Goal: Task Accomplishment & Management: Complete application form

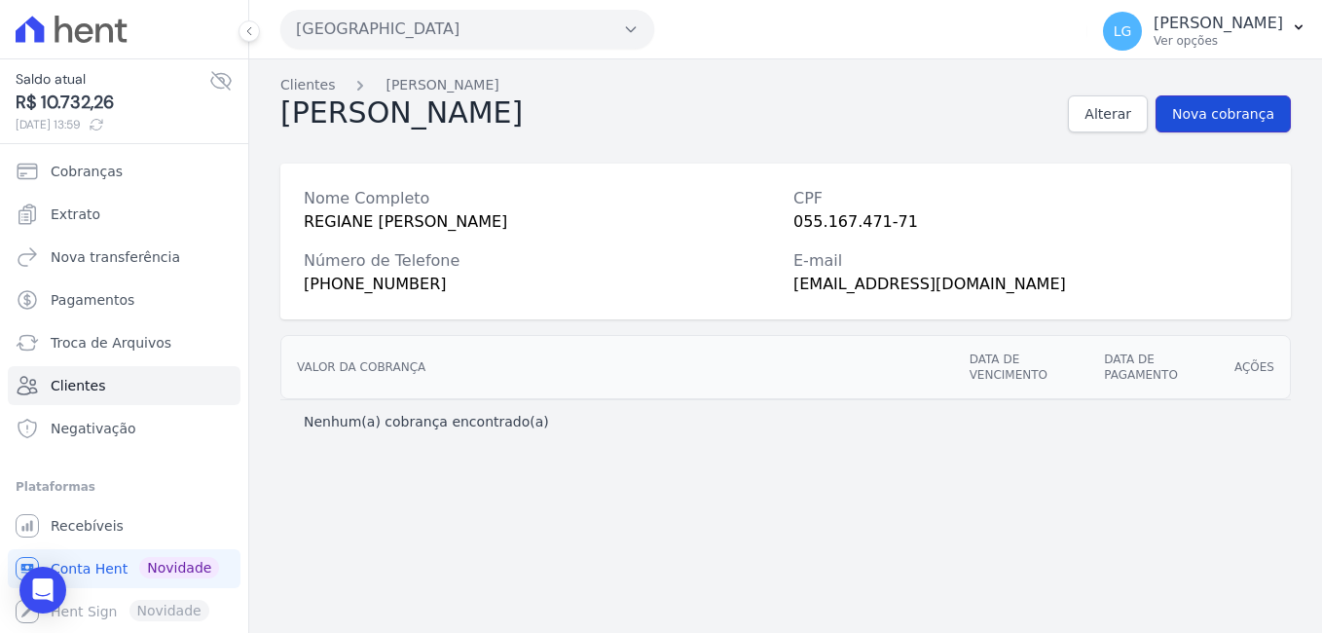
click at [1259, 107] on span "Nova cobrança" at bounding box center [1223, 113] width 102 height 19
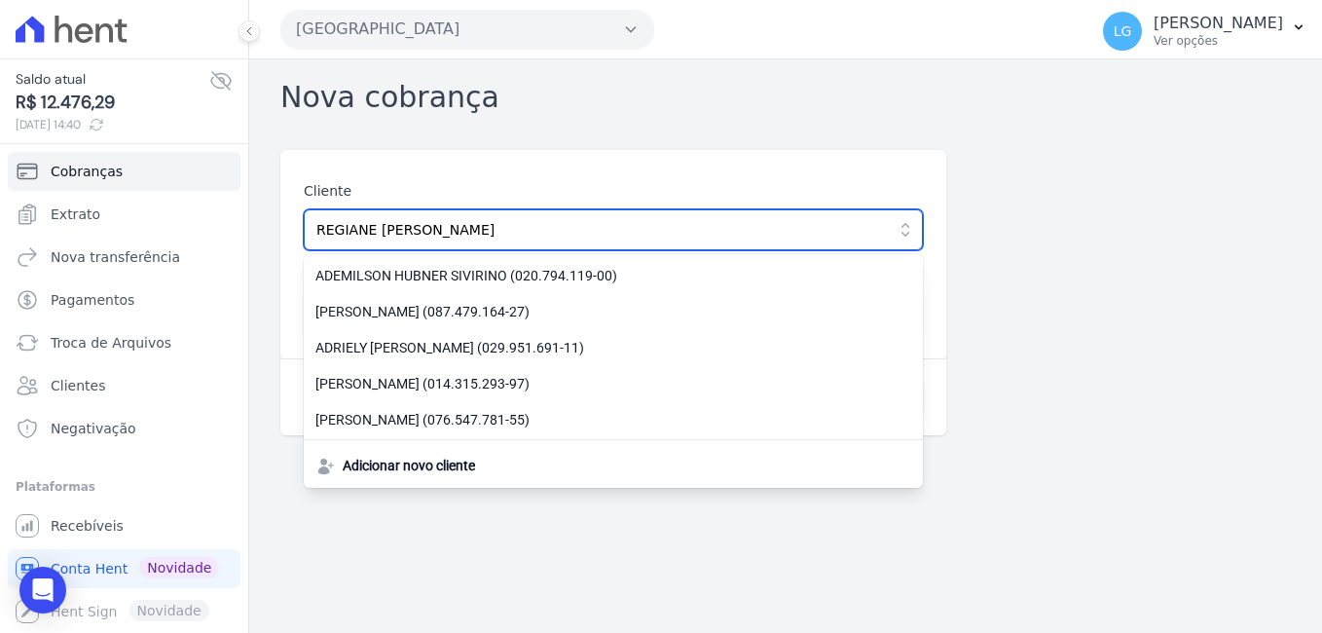
drag, startPoint x: 567, startPoint y: 237, endPoint x: 291, endPoint y: 231, distance: 276.5
click at [291, 231] on div "Cliente REGIANE MARIANE DA SILVA ALMEIDA ADEMILSON HUBNER SIVIRINO (020.794.119…" at bounding box center [613, 254] width 666 height 208
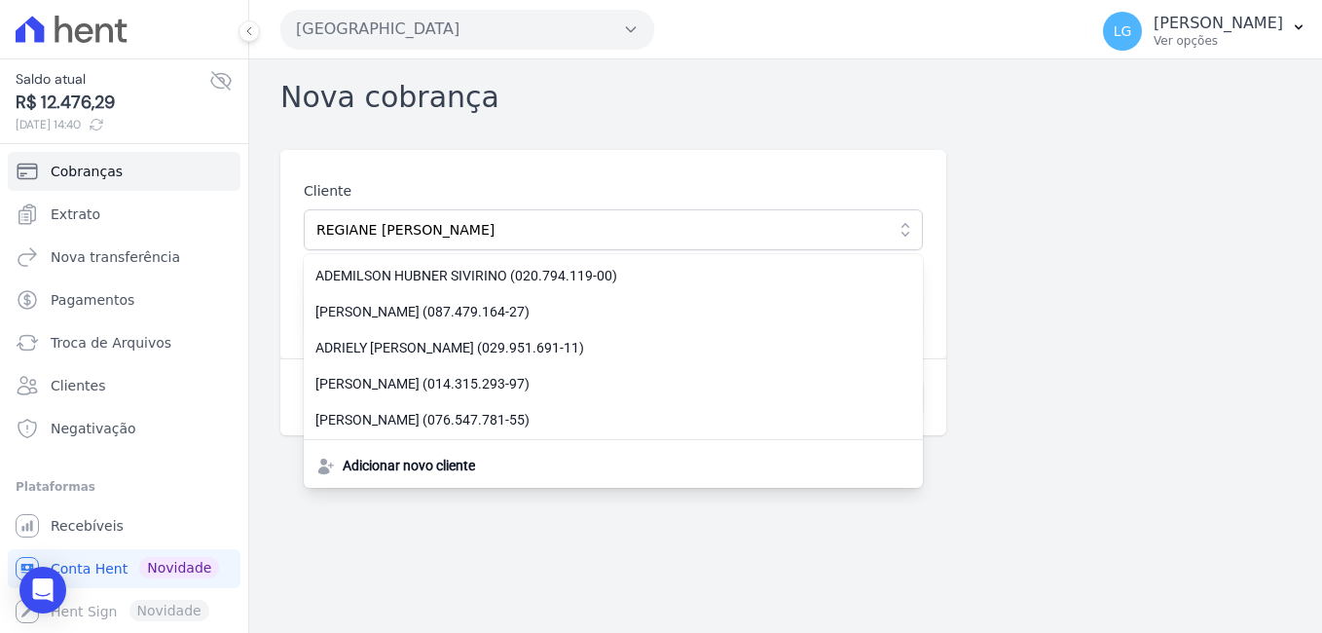
click at [1166, 174] on div "Cliente REGIANE MARIANE DA SILVA ALMEIDA ADEMILSON HUBNER SIVIRINO (020.794.119…" at bounding box center [785, 292] width 1010 height 285
click at [533, 547] on div "Nova cobrança Cliente REGIANE MARIANE DA SILVA ALMEIDA ADEMILSON HUBNER SIVIRIN…" at bounding box center [785, 345] width 1072 height 573
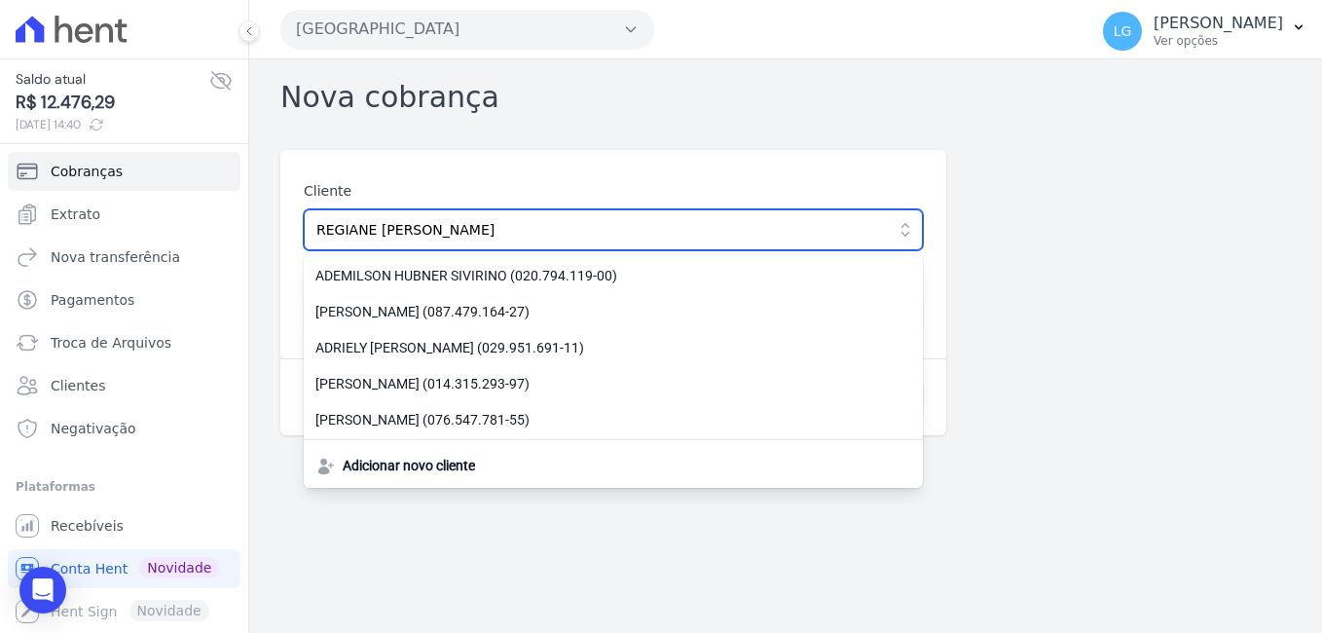
click at [482, 226] on input "REGIANE [PERSON_NAME]" at bounding box center [613, 229] width 619 height 41
click at [650, 229] on input "REGIANE [PERSON_NAME]" at bounding box center [613, 229] width 619 height 41
click at [721, 228] on input "REGIANE [PERSON_NAME]" at bounding box center [613, 229] width 619 height 41
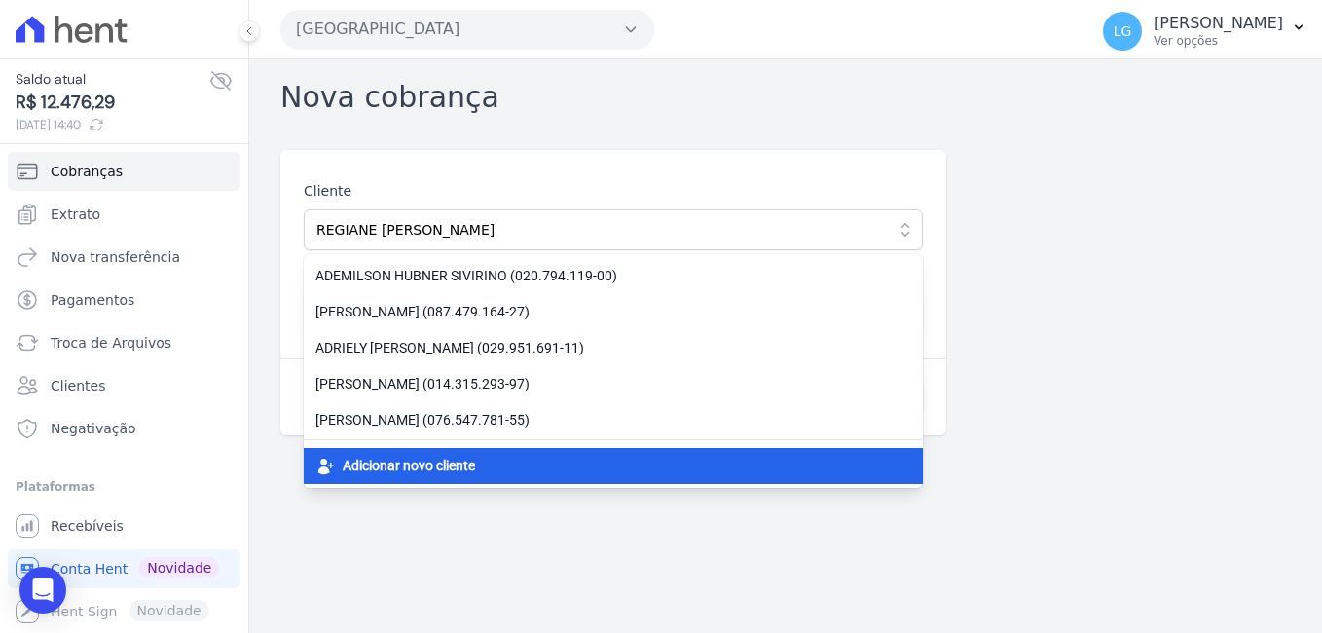
click at [446, 470] on span "Adicionar novo cliente" at bounding box center [409, 465] width 132 height 20
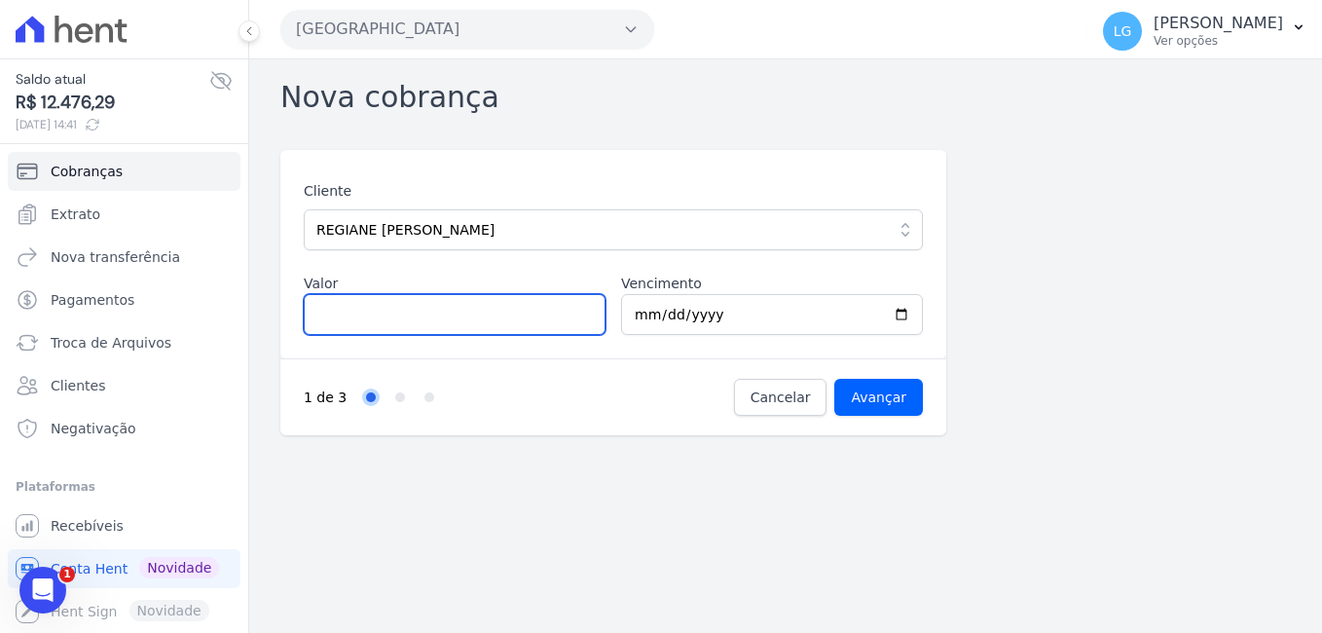
click at [464, 308] on input "Valor" at bounding box center [455, 314] width 302 height 41
paste input "5017.3"
type input "5017.3"
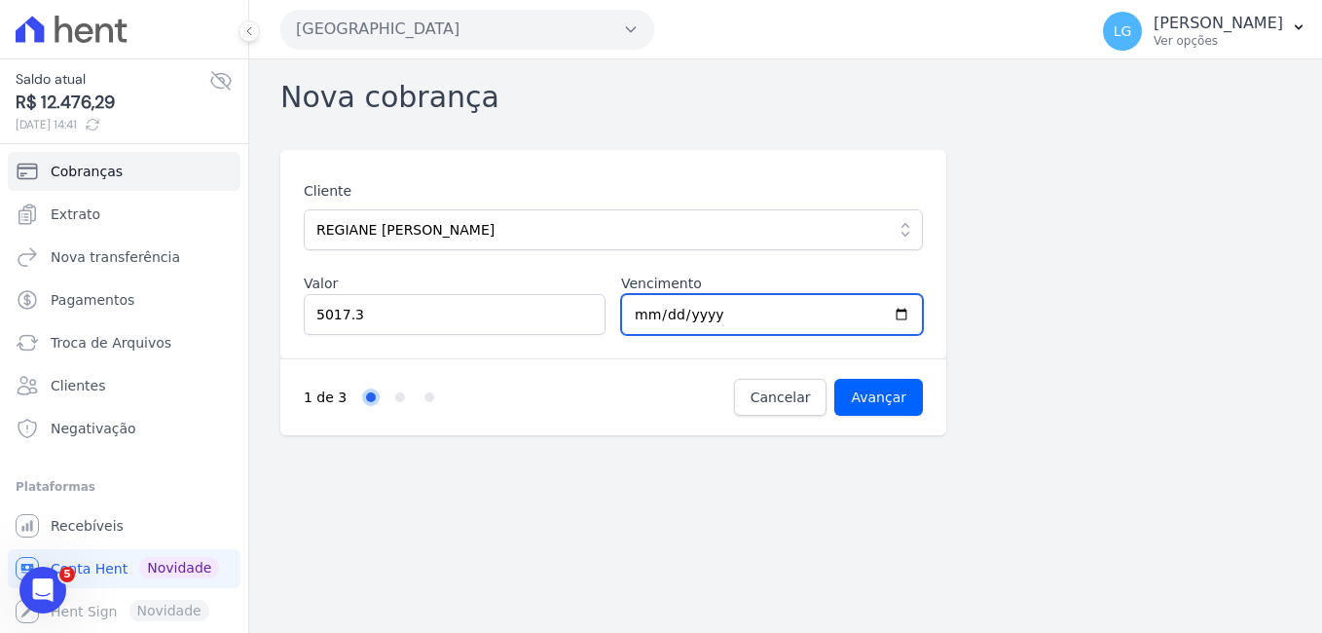
click at [904, 315] on input "2025-09-09" at bounding box center [772, 314] width 302 height 41
type input "2025-09-10"
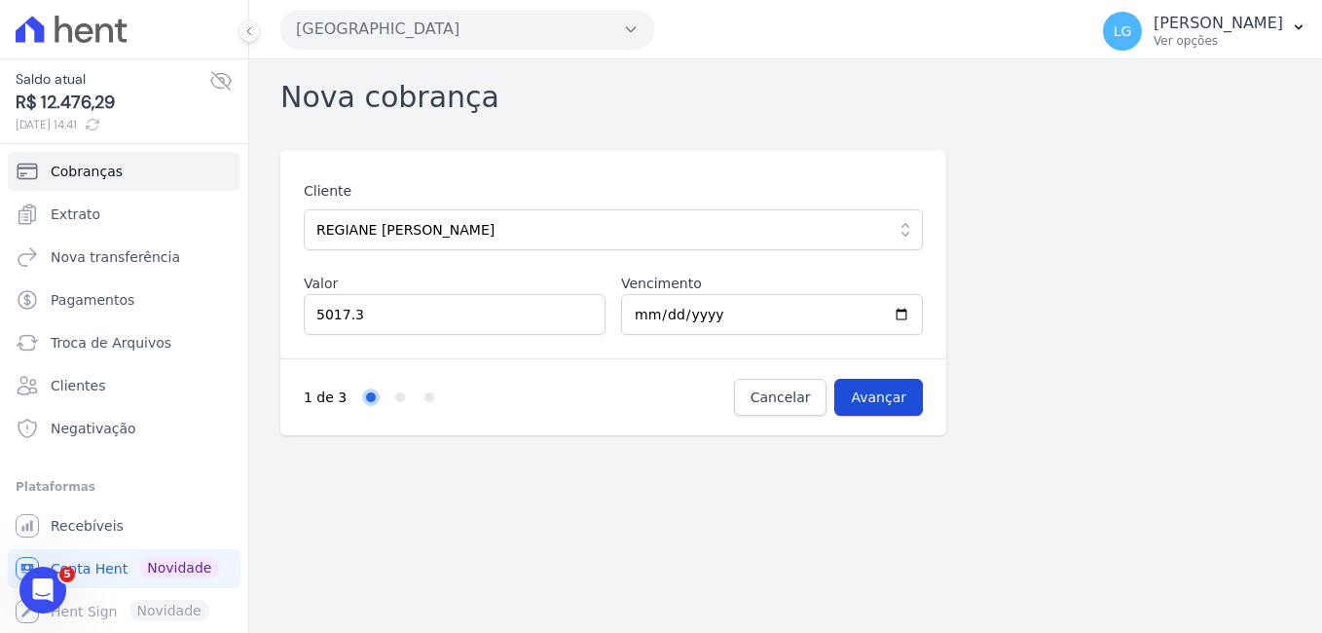
click at [871, 397] on input "Avançar" at bounding box center [878, 397] width 89 height 37
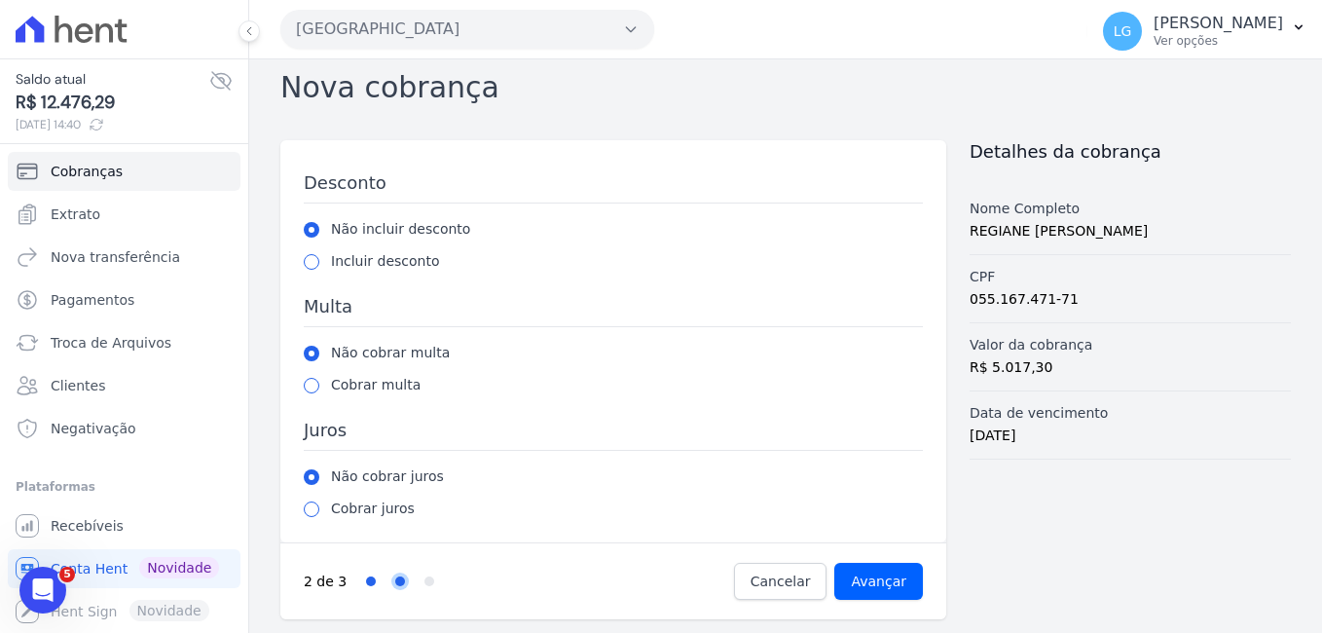
scroll to position [12, 0]
click at [311, 382] on input "radio" at bounding box center [312, 384] width 16 height 16
radio input "true"
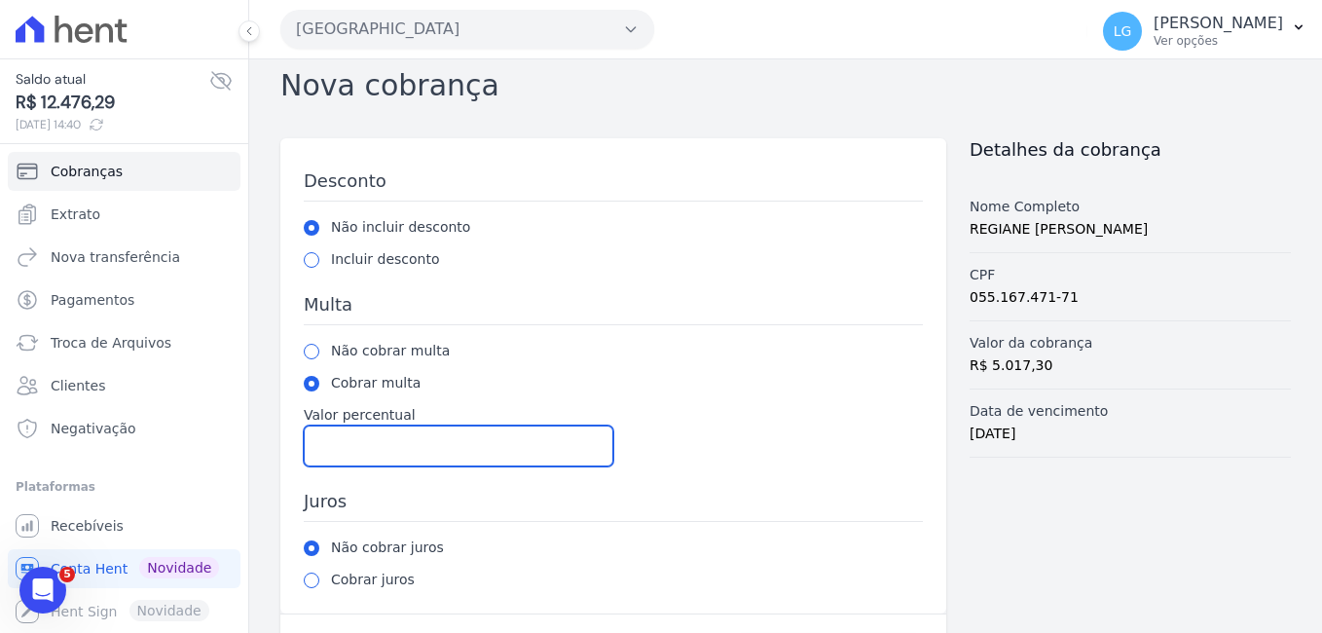
click at [412, 449] on input "Valor percentual" at bounding box center [458, 445] width 309 height 41
click at [585, 439] on input "1" at bounding box center [458, 445] width 309 height 41
click at [585, 439] on input "2" at bounding box center [458, 445] width 309 height 41
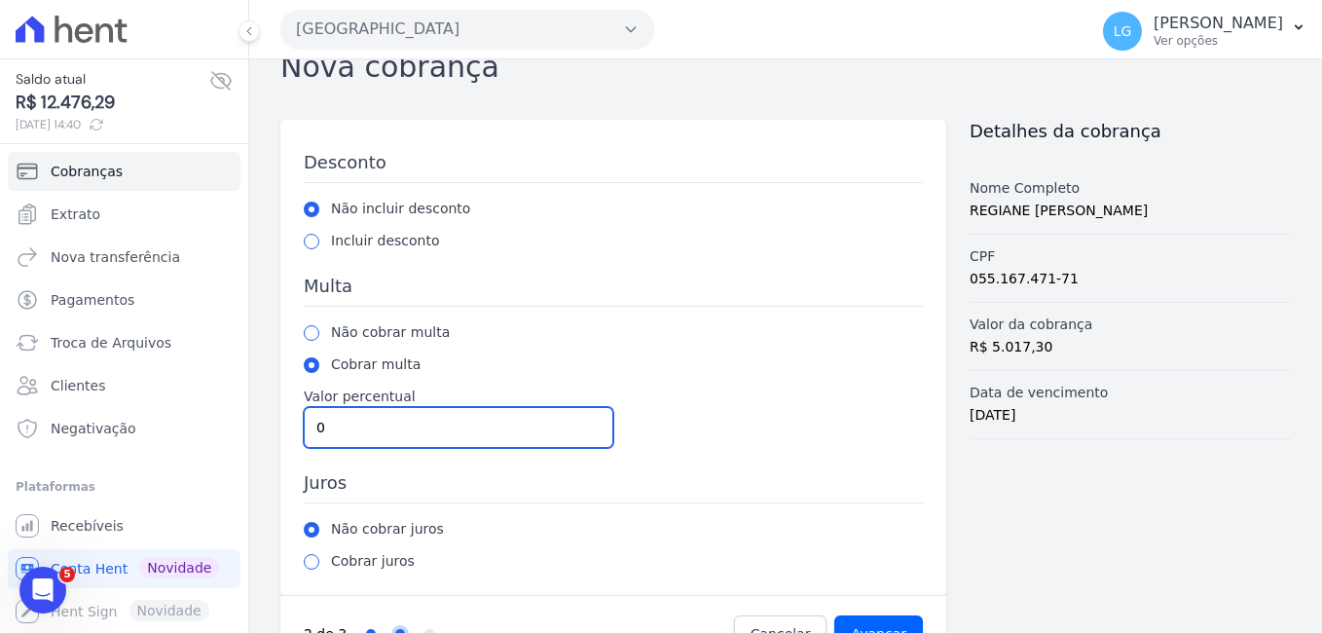
scroll to position [85, 0]
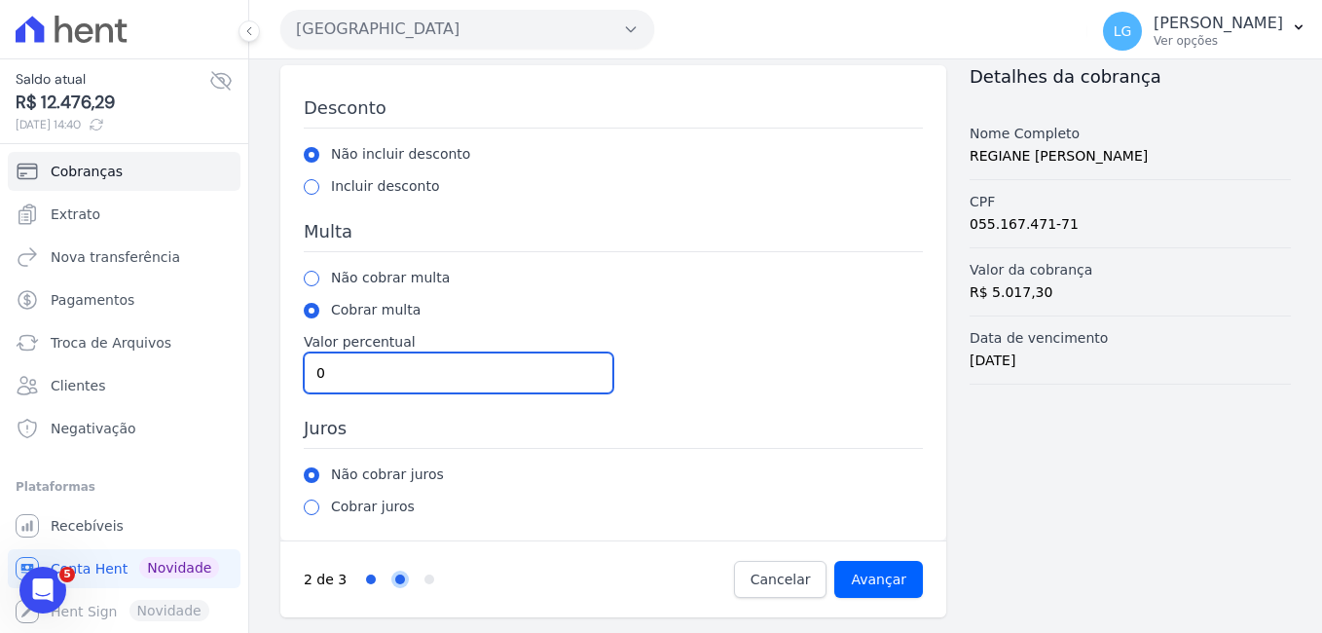
drag, startPoint x: 496, startPoint y: 375, endPoint x: 300, endPoint y: 375, distance: 196.6
click at [300, 375] on div "Desconto Não incluir desconto Incluir desconto Valor percentual Multa Não cobra…" at bounding box center [613, 302] width 666 height 475
type input "2"
click at [457, 432] on h3 "Juros" at bounding box center [613, 433] width 619 height 32
click at [312, 510] on input "radio" at bounding box center [312, 507] width 16 height 16
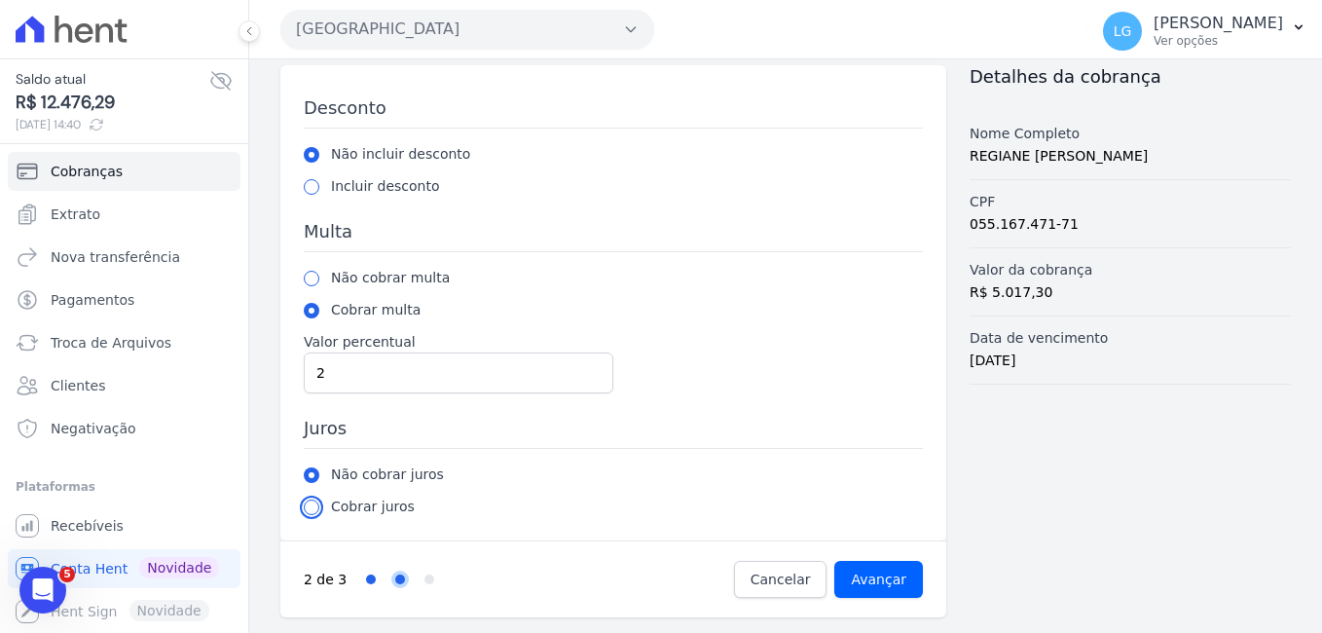
radio input "true"
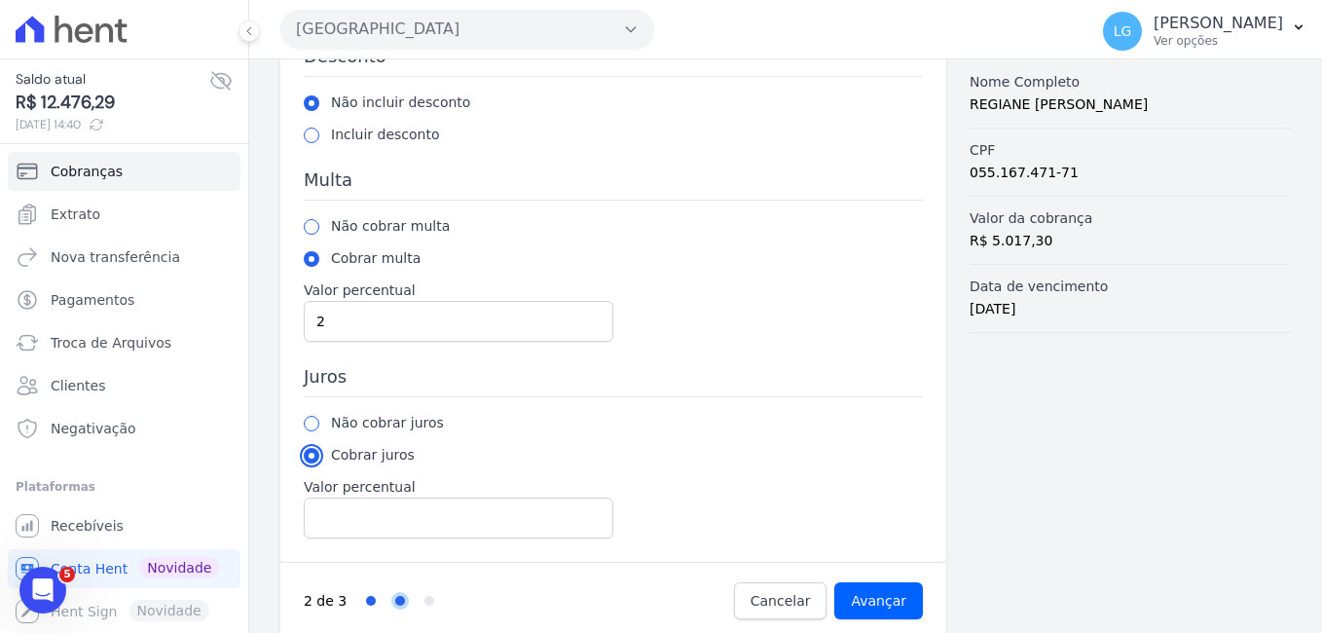
scroll to position [158, 0]
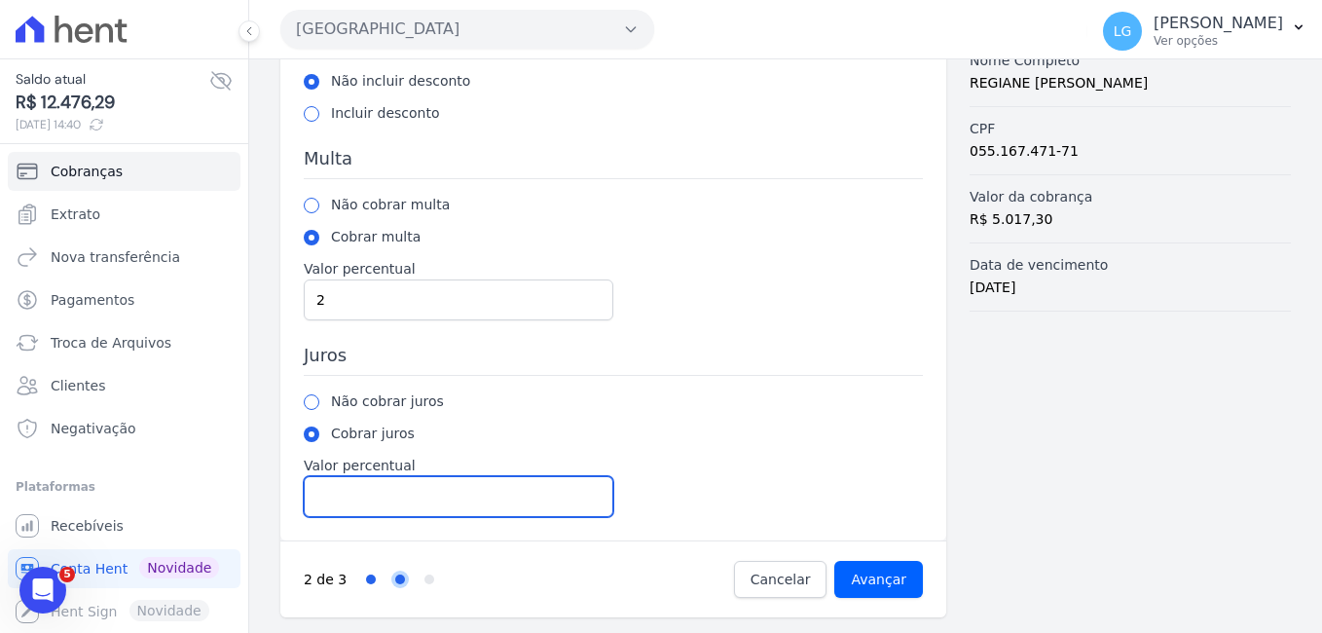
click at [494, 499] on input "Valor percentual" at bounding box center [458, 496] width 309 height 41
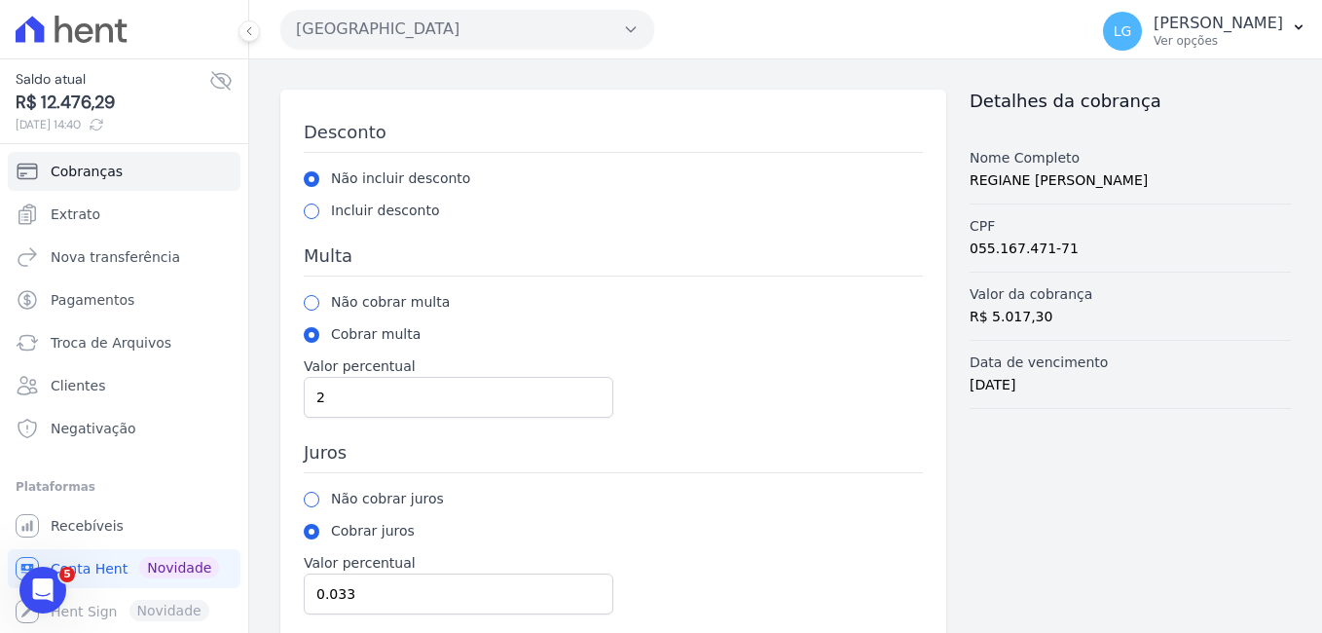
click at [519, 470] on h3 "Juros" at bounding box center [613, 457] width 619 height 32
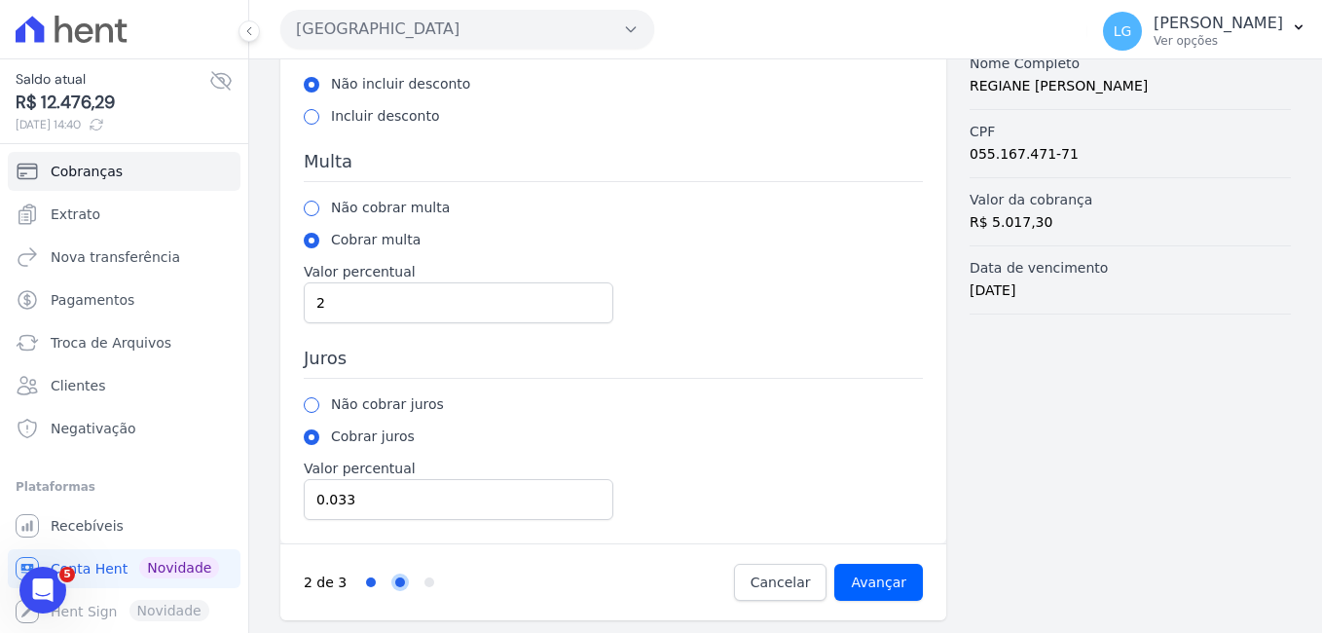
scroll to position [158, 0]
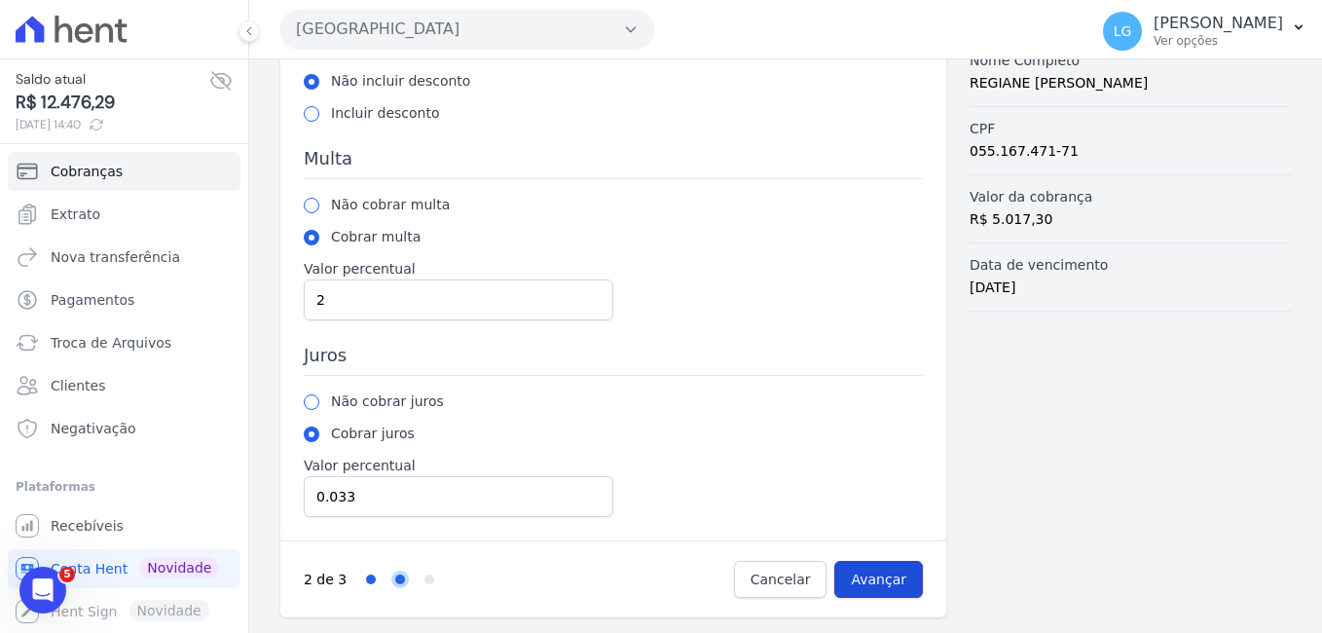
click at [881, 578] on input "Avançar" at bounding box center [878, 579] width 89 height 37
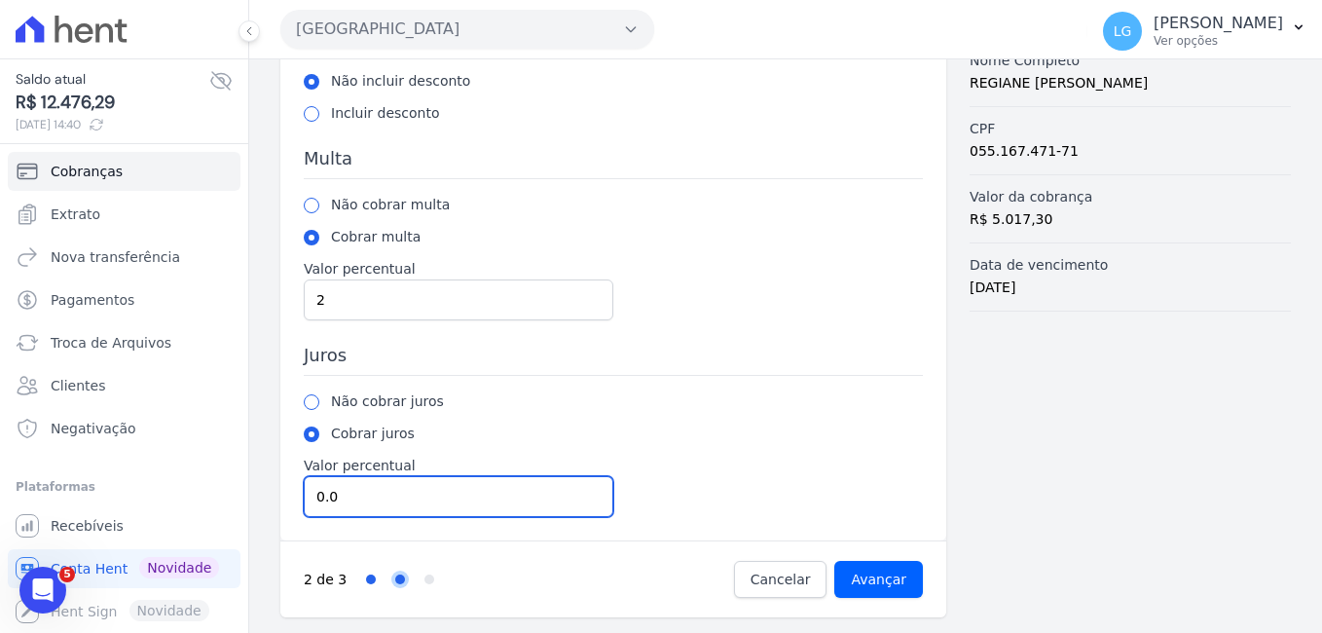
type input "0"
type input "1"
click at [718, 508] on div "Não cobrar juros Cobrar juros Valor percentual 1" at bounding box center [613, 454] width 619 height 126
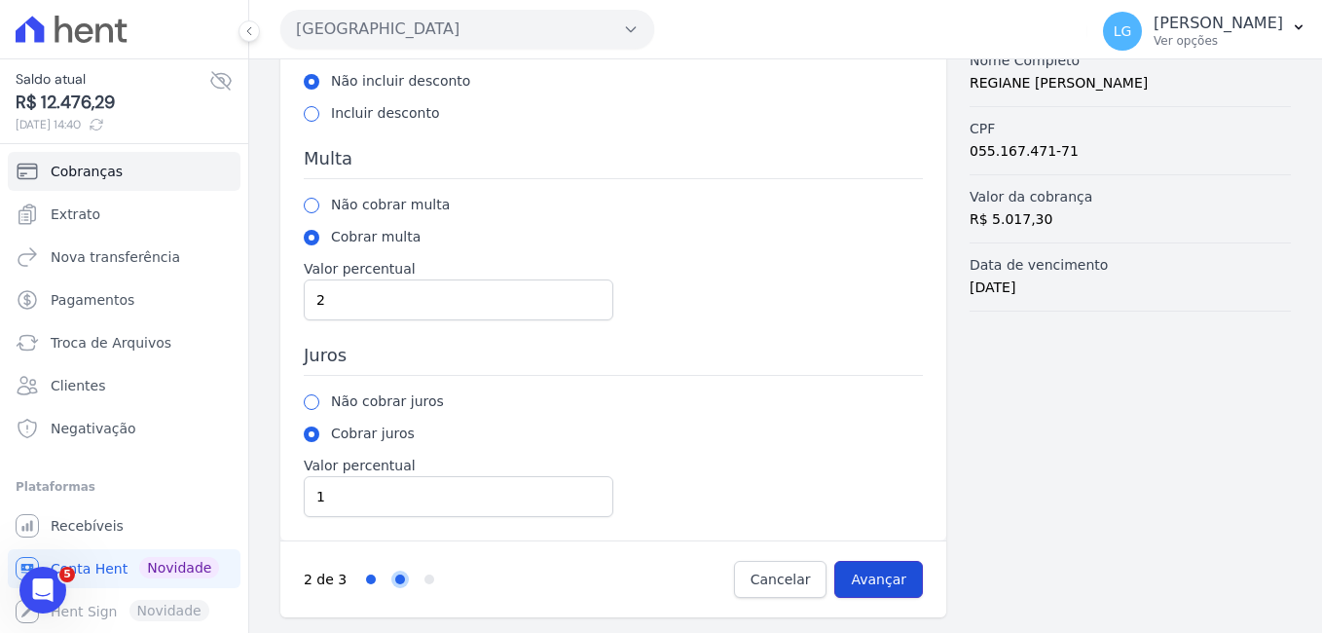
click at [880, 580] on input "Avançar" at bounding box center [878, 579] width 89 height 37
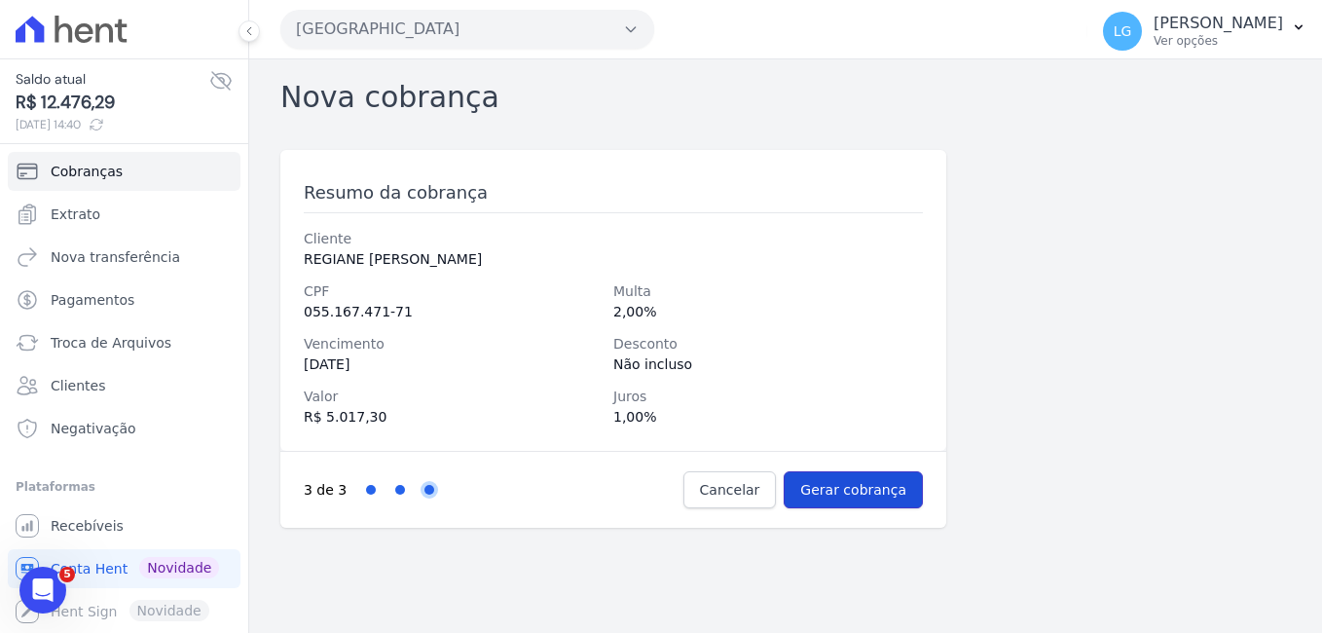
click at [882, 490] on input "Gerar cobrança" at bounding box center [852, 489] width 139 height 37
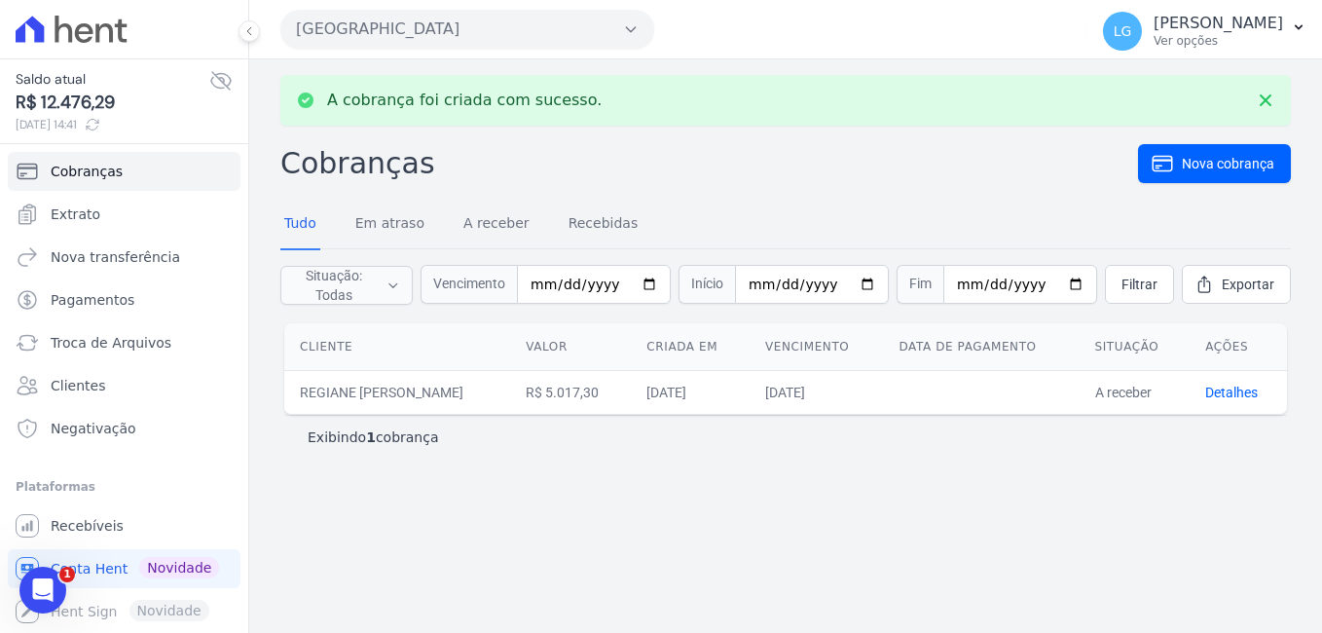
click at [337, 384] on td "REGIANE [PERSON_NAME]" at bounding box center [397, 392] width 226 height 44
click at [1216, 392] on link "Detalhes" at bounding box center [1231, 392] width 53 height 16
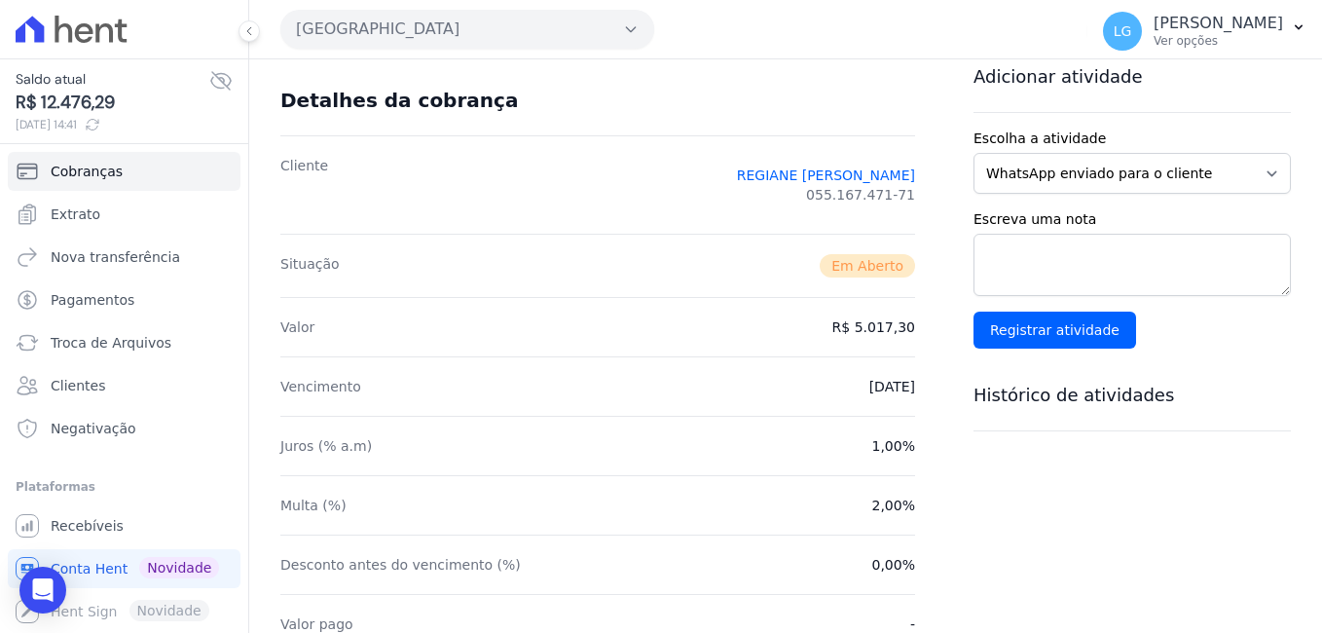
scroll to position [97, 0]
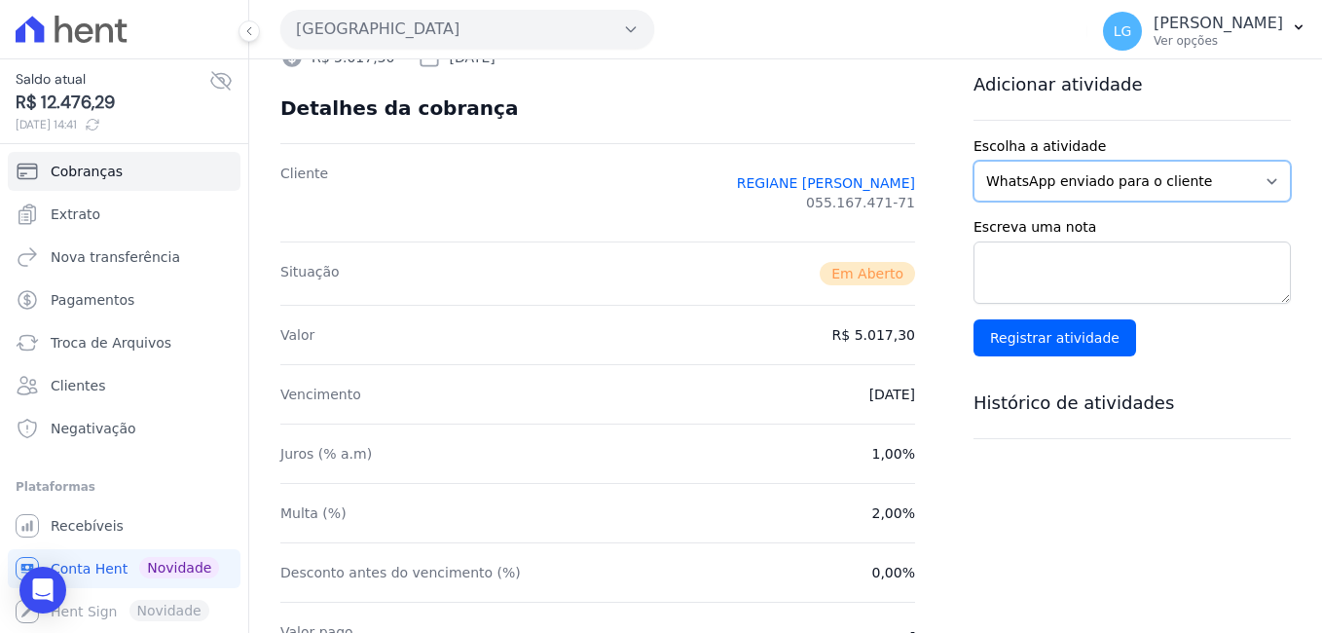
click at [1130, 179] on select "WhatsApp enviado para o cliente Adicionar um comentário Ligação feita para o cl…" at bounding box center [1131, 181] width 317 height 41
click at [973, 161] on select "WhatsApp enviado para o cliente Adicionar um comentário Ligação feita para o cl…" at bounding box center [1131, 181] width 317 height 41
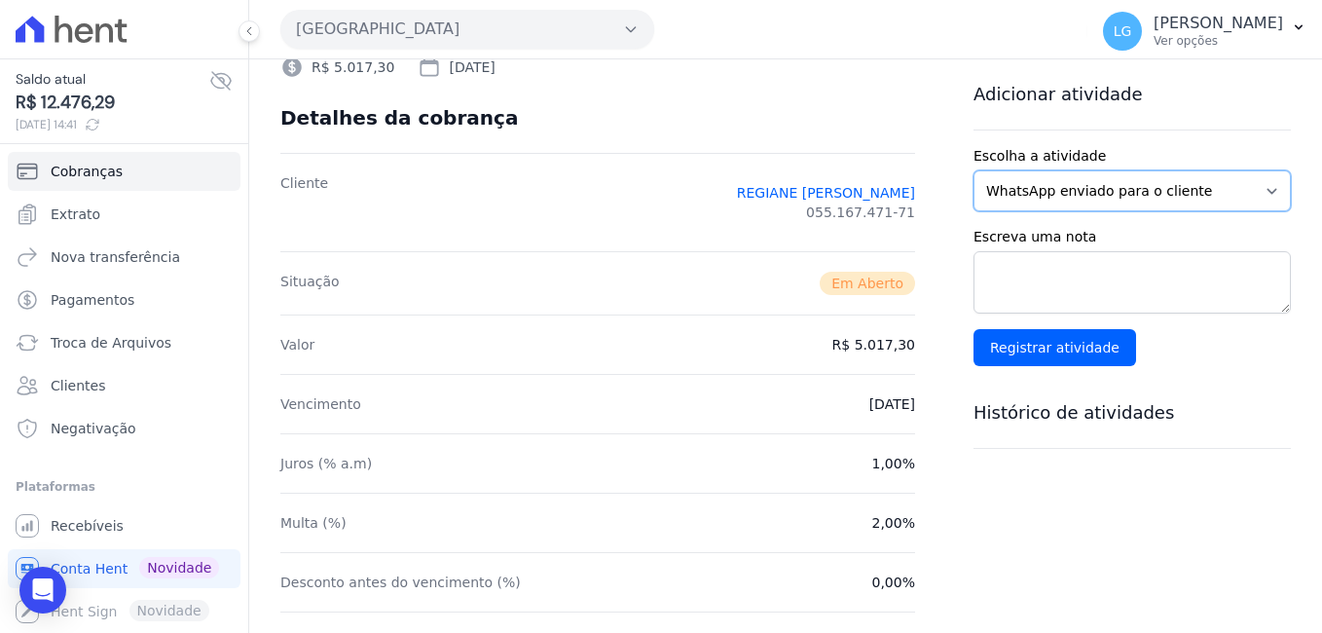
scroll to position [77, 0]
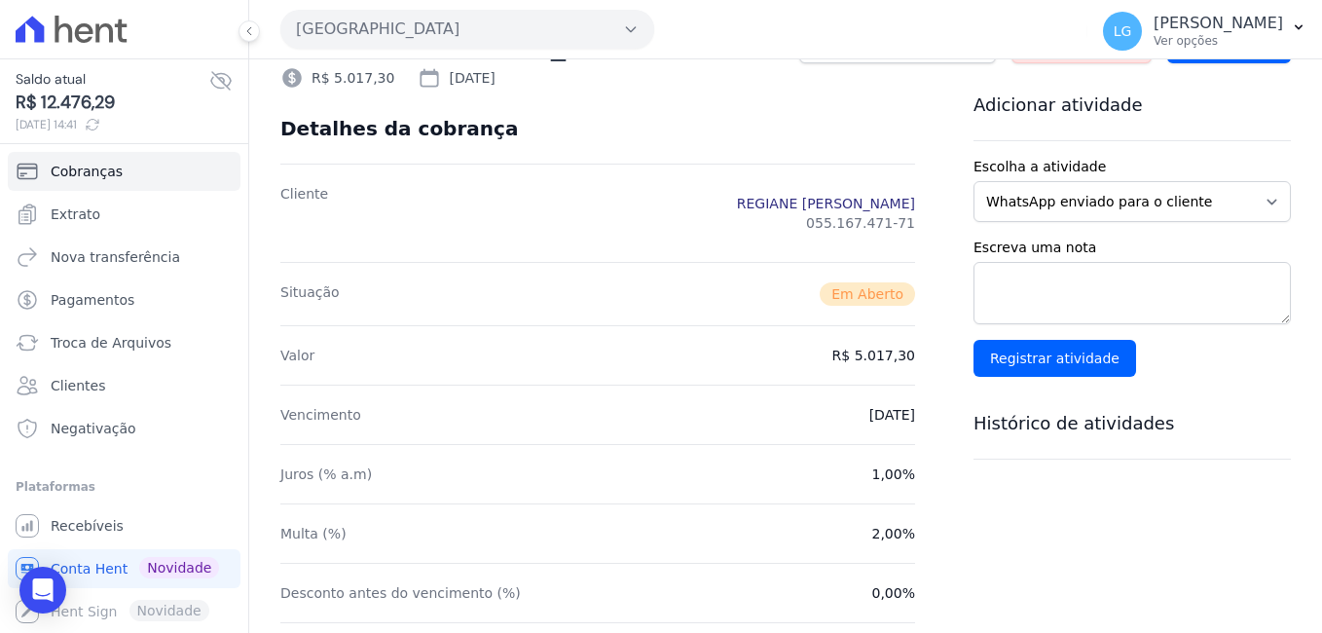
click at [794, 199] on link "REGIANE [PERSON_NAME]" at bounding box center [826, 203] width 178 height 19
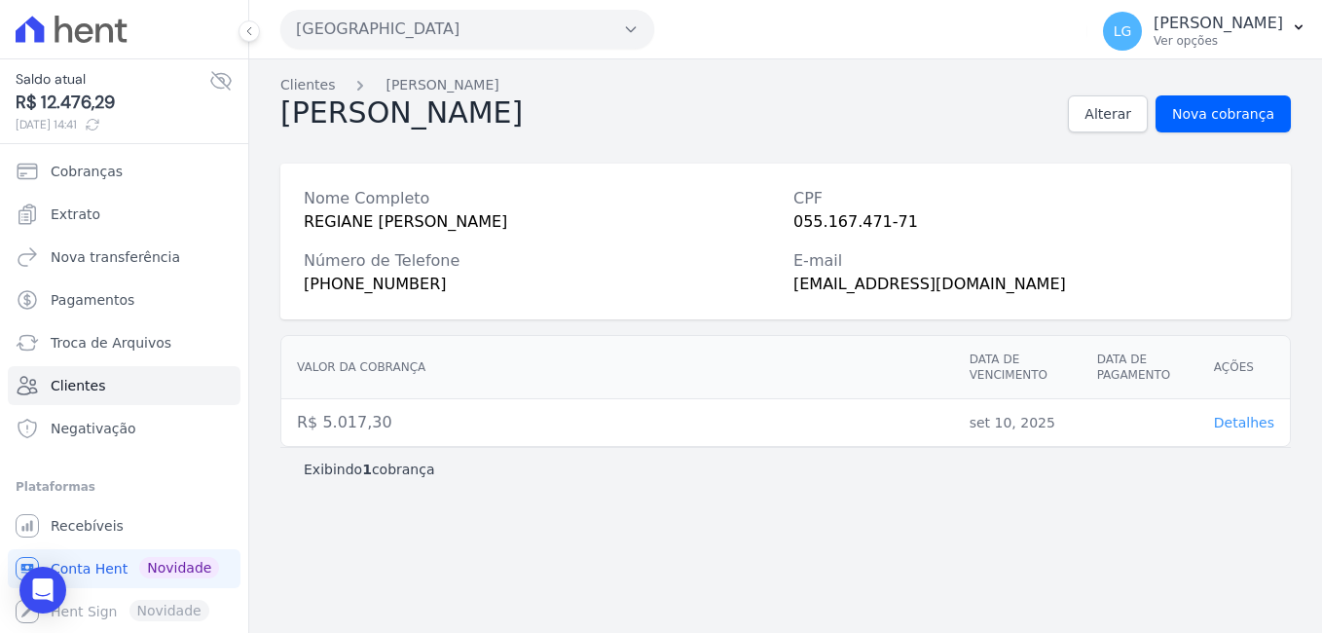
click at [1251, 423] on span "Detalhes" at bounding box center [1244, 423] width 60 height 16
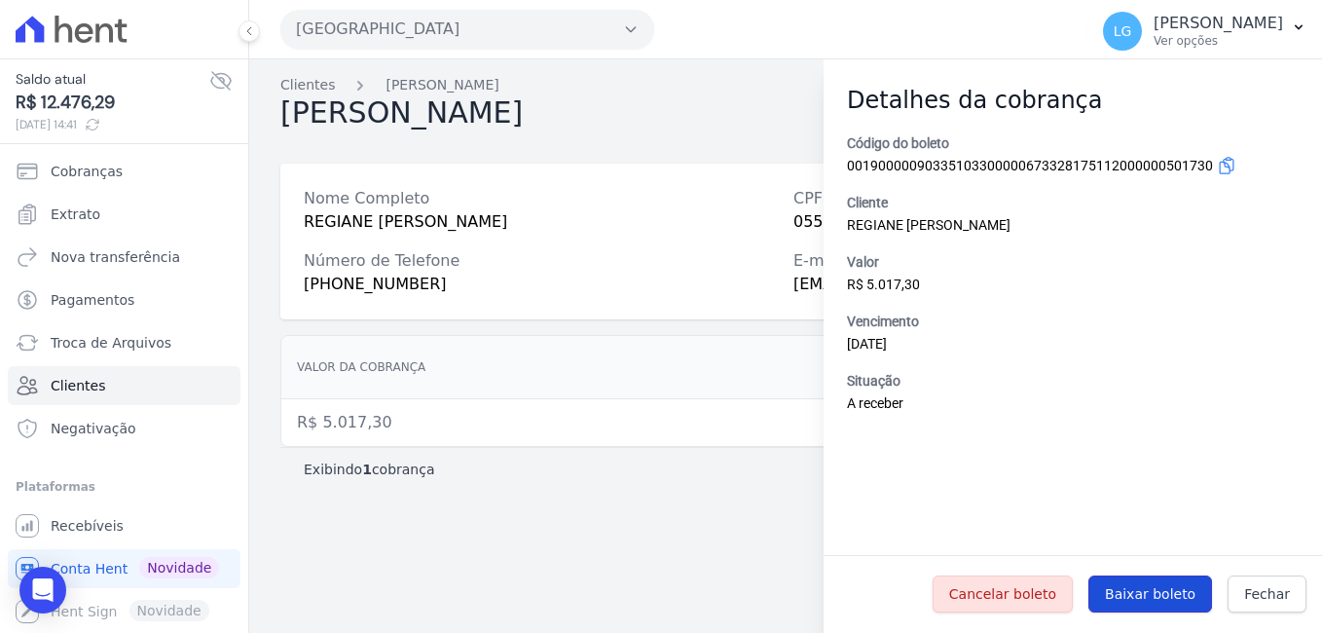
click at [1195, 595] on span "Baixar boleto" at bounding box center [1150, 593] width 91 height 19
